Goal: Feedback & Contribution: Submit feedback/report problem

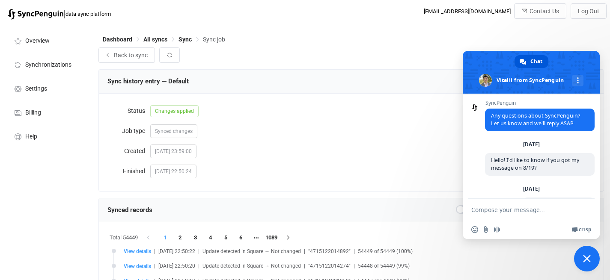
scroll to position [232, 0]
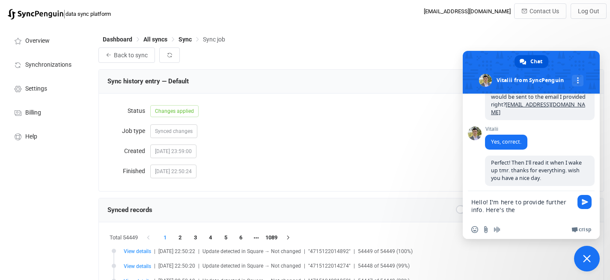
paste textarea "screenshots of inventory history in Square and Shopify for SKU 9789575709143"
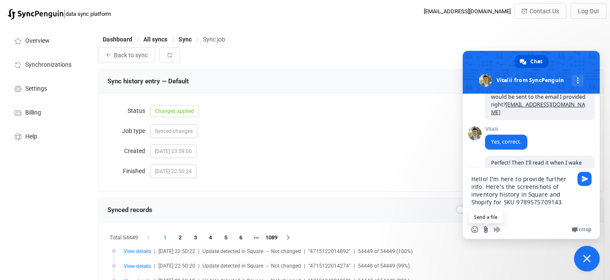
click at [485, 227] on input "Send a file" at bounding box center [485, 229] width 7 height 7
click at [564, 203] on textarea "Hello! I'm here to provide further info. Here's the screenshots of inventory hi…" at bounding box center [522, 194] width 103 height 52
type textarea "Hello! I'm here to provide further info. Here's the screenshots of inventory hi…"
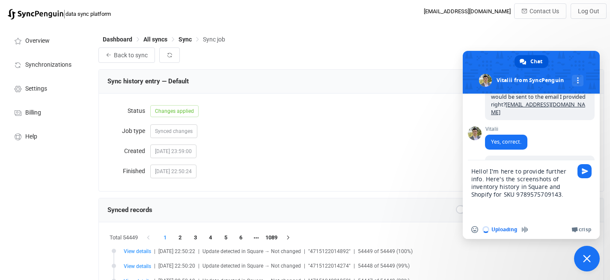
scroll to position [324, 0]
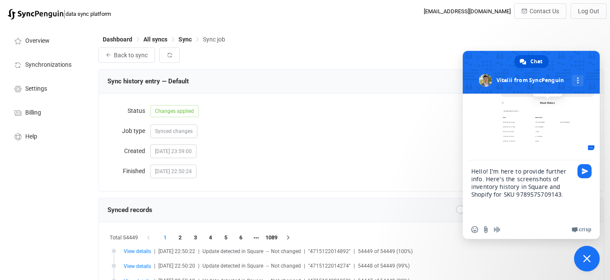
type textarea "Hello! I'm here to provide further info. Here's the screenshots of inventory hi…"
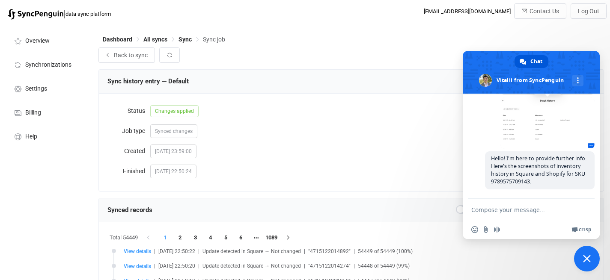
scroll to position [381, 0]
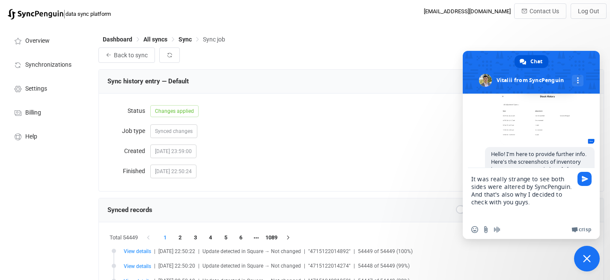
type textarea "It was really strange to see both sides were altered by SyncPenguin. And that's…"
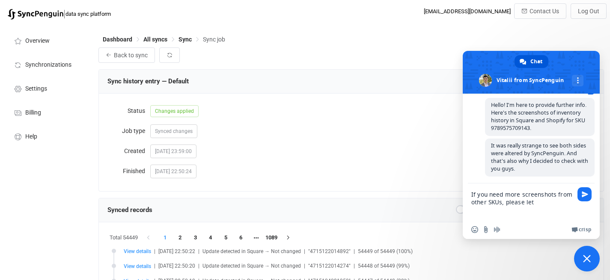
scroll to position [436, 0]
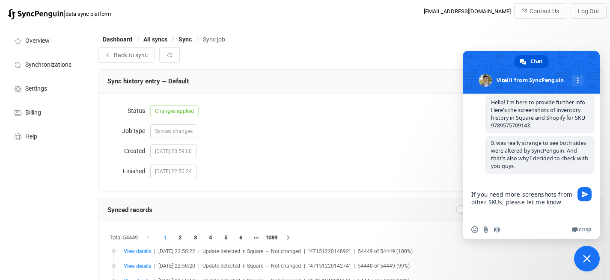
type textarea "If you need more screenshots from other SKUs, please let me know."
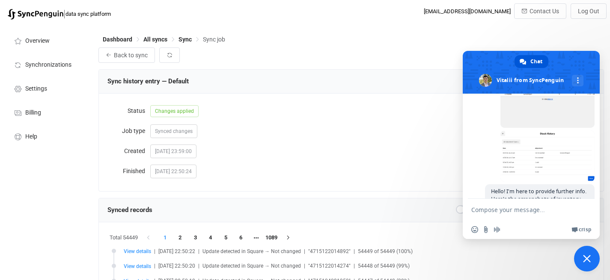
scroll to position [448, 0]
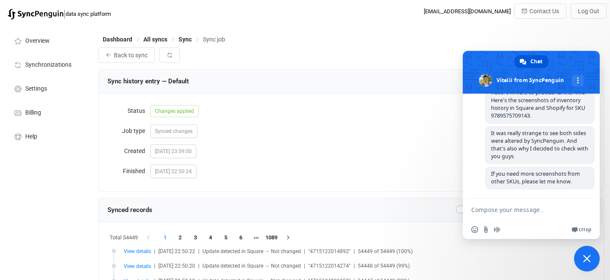
click at [567, 76] on span at bounding box center [531, 72] width 137 height 43
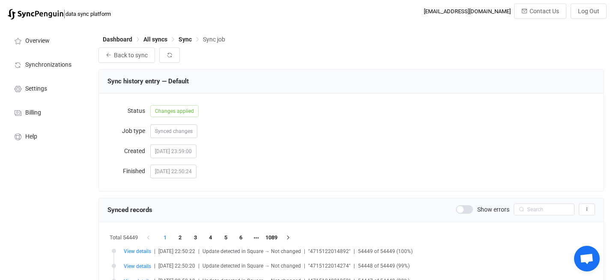
click at [579, 255] on span "Open chat" at bounding box center [586, 260] width 14 height 12
